Goal: Task Accomplishment & Management: Use online tool/utility

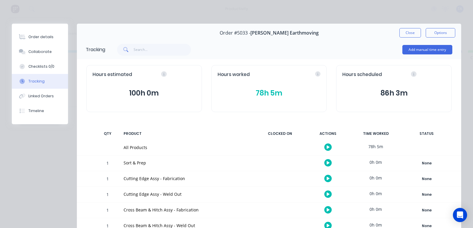
scroll to position [0, 75]
click at [408, 34] on button "Close" at bounding box center [410, 32] width 22 height 9
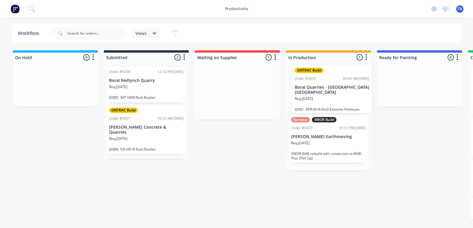
drag, startPoint x: 243, startPoint y: 95, endPoint x: 341, endPoint y: 95, distance: 97.8
click at [341, 95] on div "On Hold 0 Sort By Created date Required date Order number Customer name Most re…" at bounding box center [360, 134] width 728 height 169
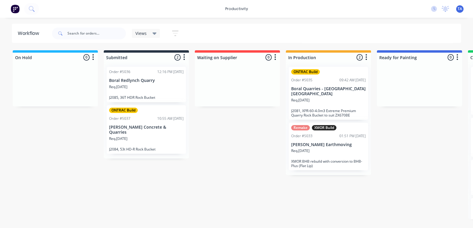
click at [323, 148] on div "Req. 08/09/25" at bounding box center [328, 153] width 74 height 10
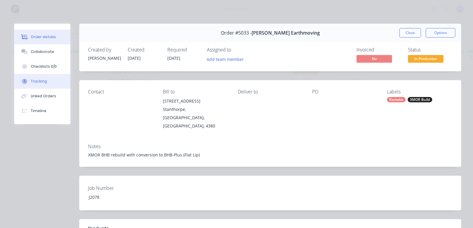
click at [46, 79] on button "Tracking" at bounding box center [42, 81] width 56 height 15
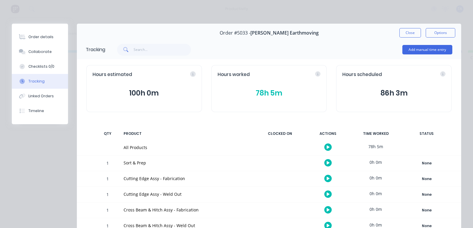
click at [327, 147] on icon "button" at bounding box center [328, 146] width 3 height 3
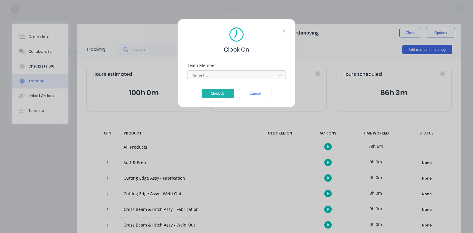
click at [240, 71] on div "Select..." at bounding box center [232, 75] width 85 height 9
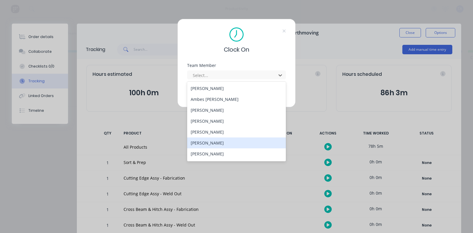
click at [211, 142] on div "[PERSON_NAME]" at bounding box center [236, 143] width 99 height 11
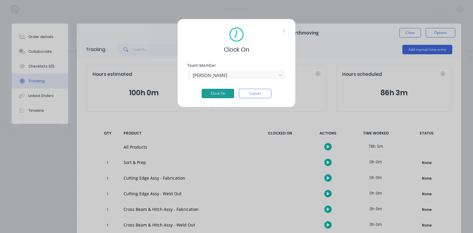
click at [226, 94] on button "Clock On" at bounding box center [218, 93] width 33 height 9
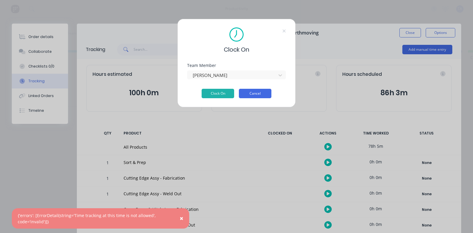
click at [259, 92] on button "Cancel" at bounding box center [255, 93] width 33 height 9
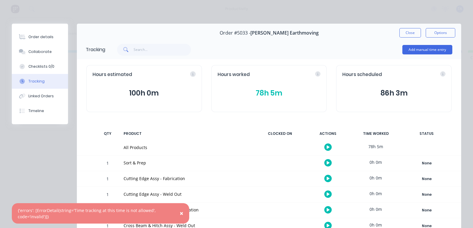
click at [182, 213] on span "×" at bounding box center [182, 213] width 4 height 8
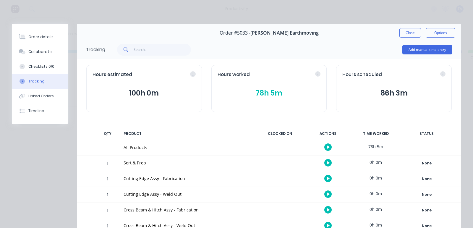
click at [327, 145] on icon "button" at bounding box center [328, 147] width 3 height 4
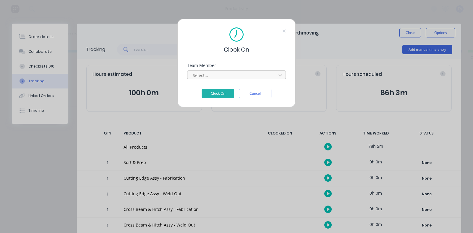
click at [219, 74] on div at bounding box center [232, 75] width 81 height 7
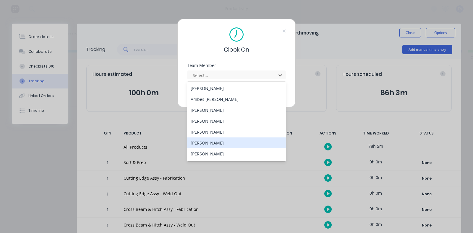
click at [219, 138] on div "[PERSON_NAME]" at bounding box center [236, 143] width 99 height 11
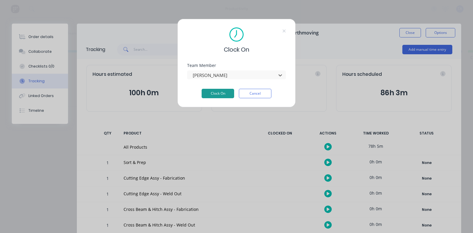
click at [220, 93] on button "Clock On" at bounding box center [218, 93] width 33 height 9
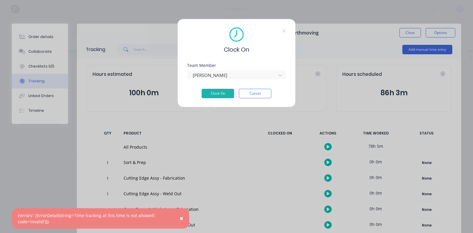
click at [265, 92] on button "Cancel" at bounding box center [255, 93] width 33 height 9
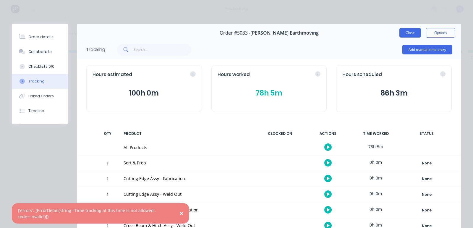
click at [399, 33] on button "Close" at bounding box center [410, 32] width 22 height 9
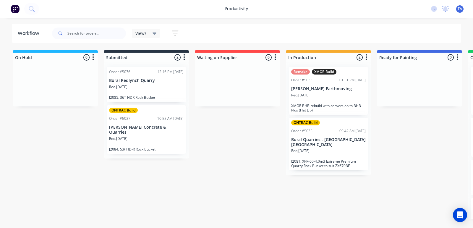
click at [324, 101] on div "Req. 08/09/25" at bounding box center [328, 97] width 74 height 10
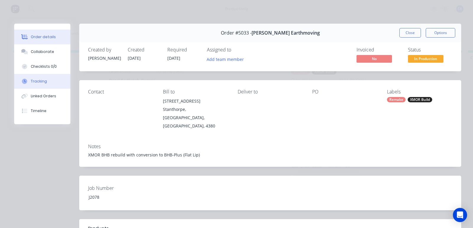
click at [38, 79] on div "Tracking" at bounding box center [39, 81] width 16 height 5
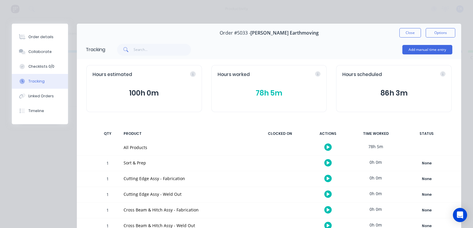
click at [327, 148] on icon "button" at bounding box center [328, 147] width 3 height 4
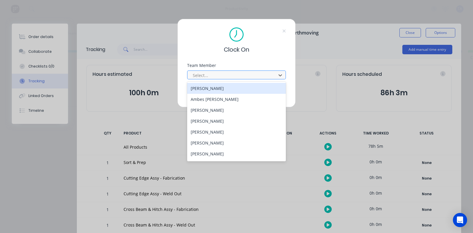
click at [209, 74] on div at bounding box center [232, 75] width 81 height 7
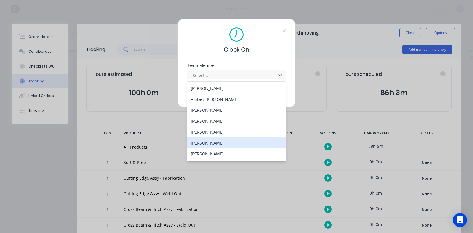
click at [207, 142] on div "[PERSON_NAME]" at bounding box center [236, 143] width 99 height 11
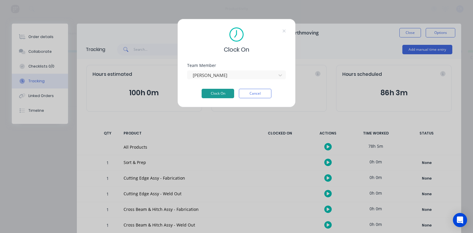
click at [213, 94] on button "Clock On" at bounding box center [218, 93] width 33 height 9
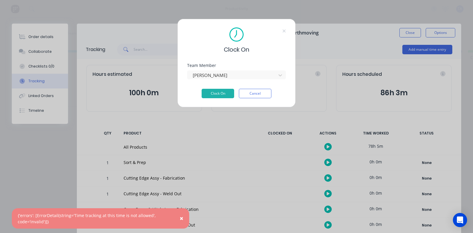
click at [181, 221] on span "×" at bounding box center [182, 219] width 4 height 8
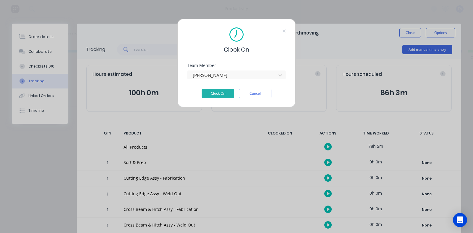
click at [286, 33] on div "Clock On Team Member Jack Dixon Clock On Cancel" at bounding box center [236, 63] width 118 height 89
click at [282, 30] on div "Clock On" at bounding box center [236, 40] width 99 height 27
click at [284, 31] on icon at bounding box center [284, 31] width 3 height 3
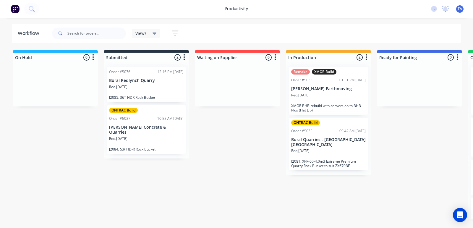
click at [337, 95] on div "Req. 08/09/25" at bounding box center [328, 97] width 74 height 10
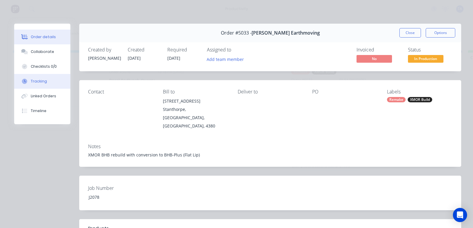
click at [43, 81] on div "Tracking" at bounding box center [39, 81] width 16 height 5
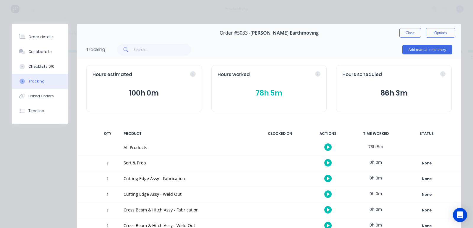
click at [324, 145] on button "button" at bounding box center [327, 146] width 7 height 7
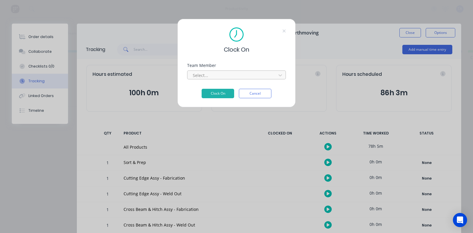
click at [215, 76] on div at bounding box center [232, 75] width 81 height 7
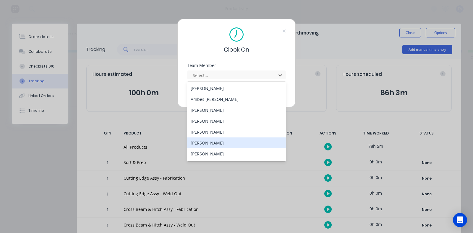
drag, startPoint x: 215, startPoint y: 142, endPoint x: 216, endPoint y: 107, distance: 35.8
click at [215, 142] on div "[PERSON_NAME]" at bounding box center [236, 143] width 99 height 11
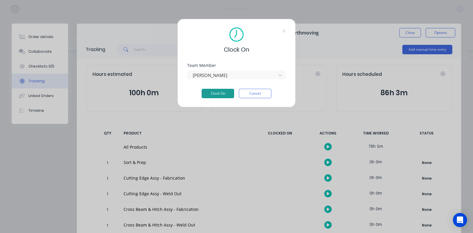
click at [217, 92] on button "Clock On" at bounding box center [218, 93] width 33 height 9
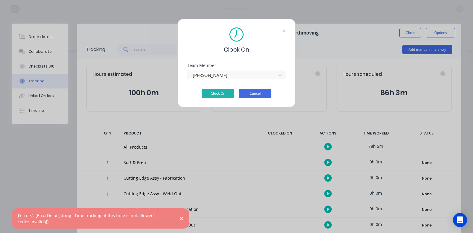
click at [264, 93] on button "Cancel" at bounding box center [255, 93] width 33 height 9
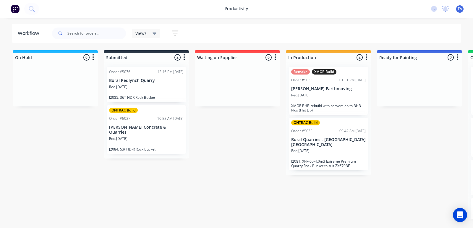
click at [323, 98] on div "Req. [DATE]" at bounding box center [328, 97] width 74 height 10
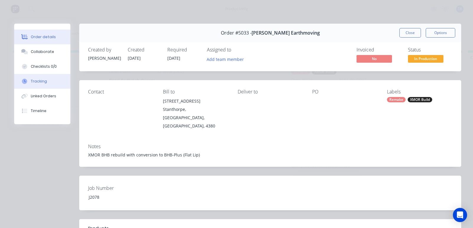
click at [43, 80] on div "Tracking" at bounding box center [39, 81] width 16 height 5
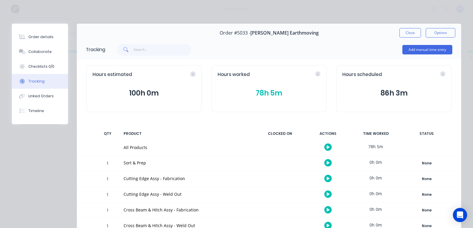
click at [324, 148] on button "button" at bounding box center [327, 146] width 7 height 7
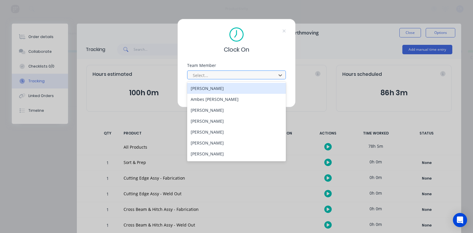
click at [219, 76] on div at bounding box center [232, 75] width 81 height 7
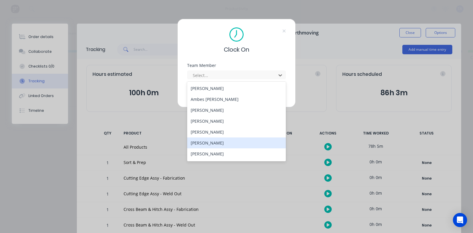
click at [232, 141] on div "[PERSON_NAME]" at bounding box center [236, 143] width 99 height 11
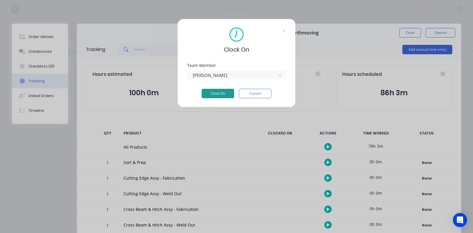
click at [217, 96] on button "Clock On" at bounding box center [218, 93] width 33 height 9
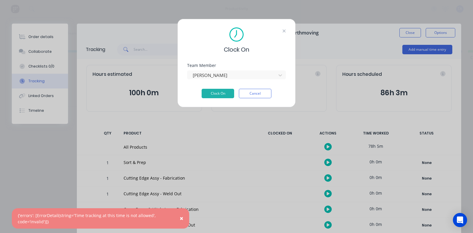
click at [282, 30] on icon at bounding box center [284, 31] width 4 height 5
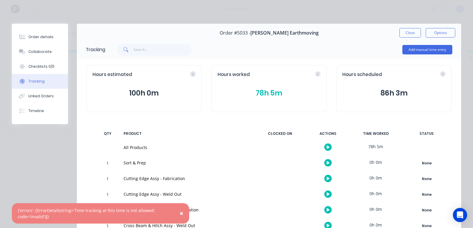
click at [180, 213] on span "×" at bounding box center [182, 213] width 4 height 8
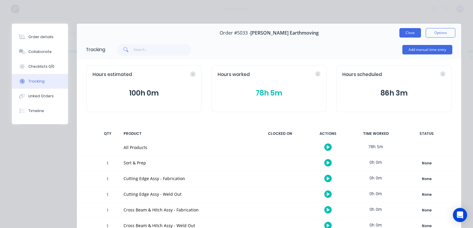
click at [406, 35] on button "Close" at bounding box center [410, 32] width 22 height 9
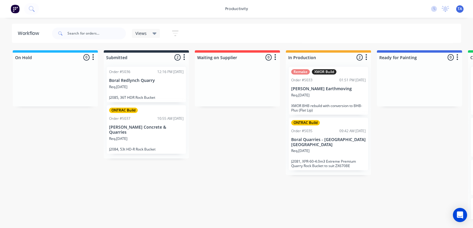
click at [307, 103] on p "XMOR BHB rebuild with conversion to BHB-Plus (Flat Lip)" at bounding box center [328, 107] width 74 height 9
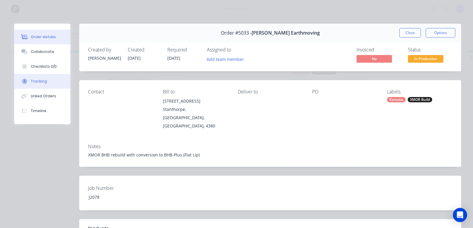
click at [35, 77] on button "Tracking" at bounding box center [42, 81] width 56 height 15
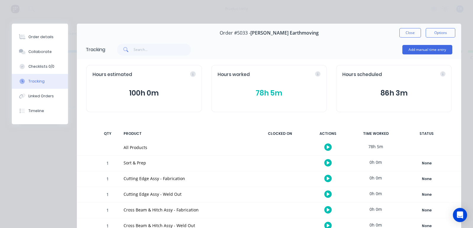
click at [324, 147] on button "button" at bounding box center [327, 146] width 7 height 7
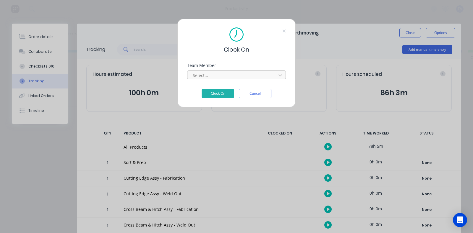
click at [250, 77] on div at bounding box center [232, 75] width 81 height 7
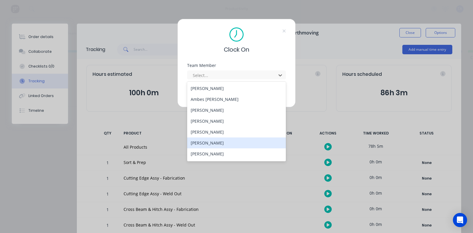
click at [204, 146] on div "[PERSON_NAME]" at bounding box center [236, 143] width 99 height 11
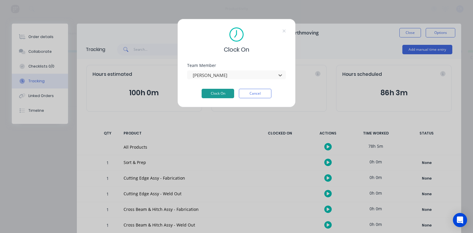
click at [211, 95] on button "Clock On" at bounding box center [218, 93] width 33 height 9
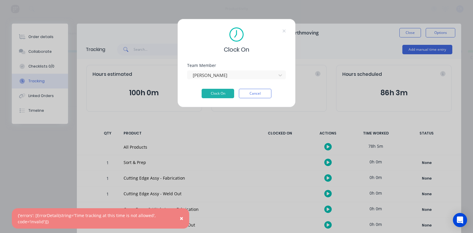
click at [287, 31] on div "Clock On Team Member [PERSON_NAME] Clock On Cancel" at bounding box center [236, 63] width 118 height 89
click at [283, 31] on icon at bounding box center [284, 31] width 4 height 5
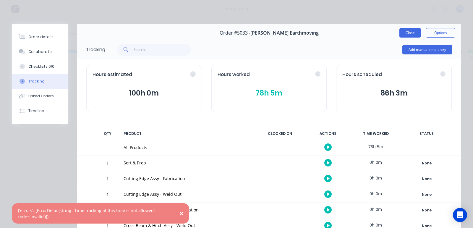
click at [412, 33] on button "Close" at bounding box center [410, 32] width 22 height 9
